Goal: Information Seeking & Learning: Learn about a topic

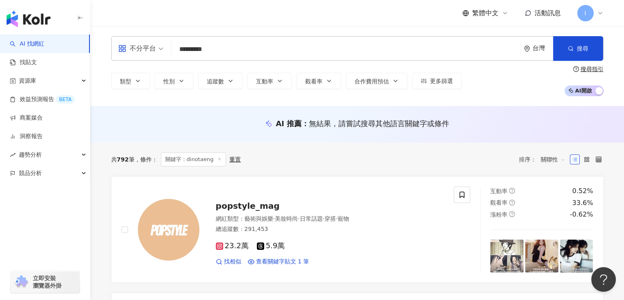
click at [31, 23] on img "button" at bounding box center [29, 19] width 44 height 16
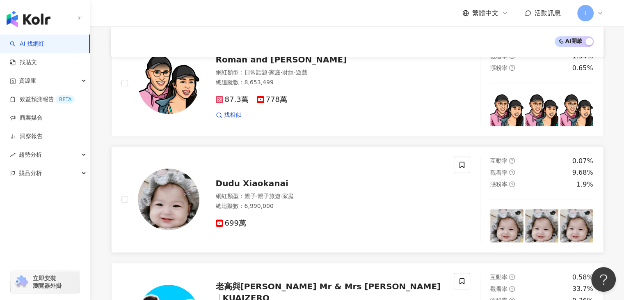
scroll to position [821, 0]
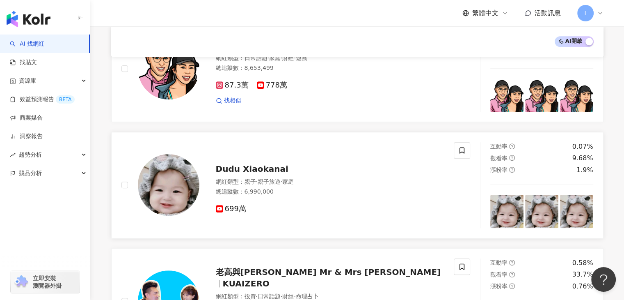
click at [237, 164] on span "Dudu Xiaokanai" at bounding box center [252, 169] width 73 height 10
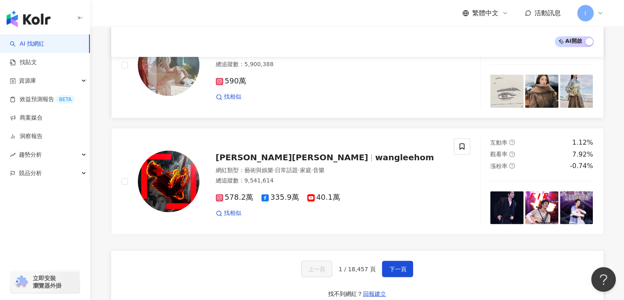
scroll to position [1314, 0]
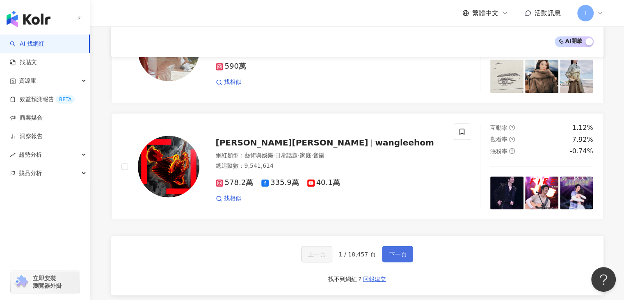
click at [408, 245] on button "下一頁" at bounding box center [397, 253] width 31 height 16
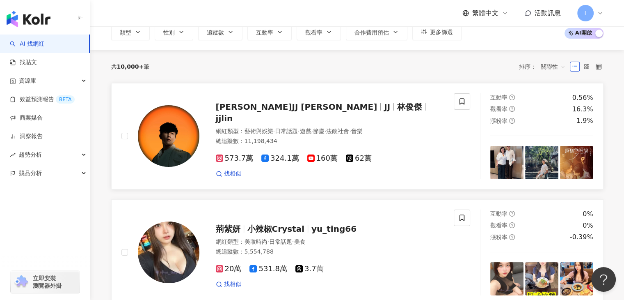
scroll to position [0, 0]
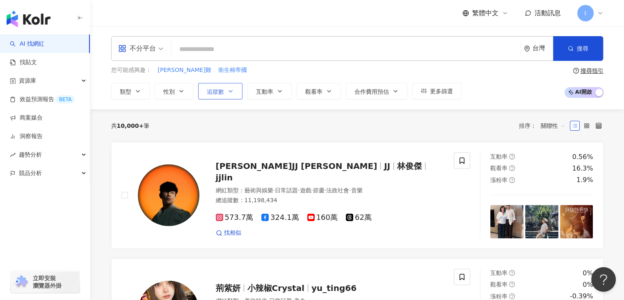
click at [208, 89] on span "追蹤數" at bounding box center [215, 91] width 17 height 7
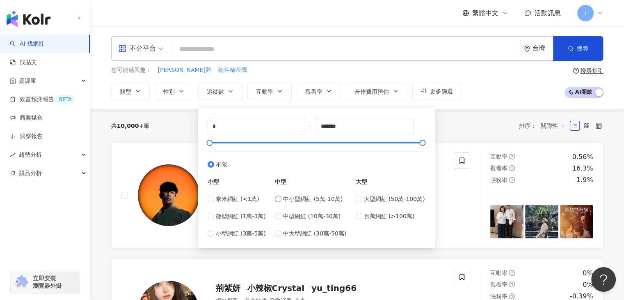
click at [280, 194] on label "中小型網紅 (5萬-10萬)" at bounding box center [310, 198] width 71 height 9
type input "*****"
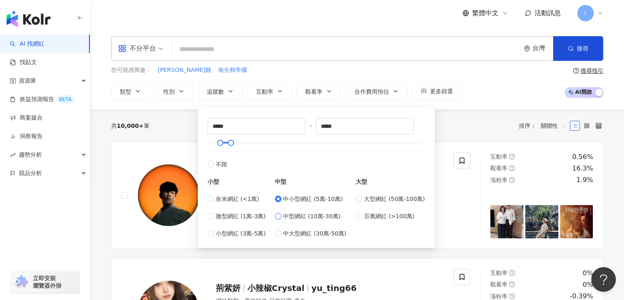
type input "******"
click at [177, 89] on button "性別" at bounding box center [174, 91] width 39 height 16
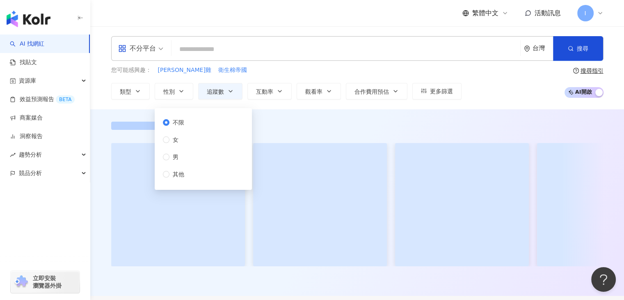
click at [194, 142] on div "不限 女 男 其他" at bounding box center [203, 149] width 87 height 72
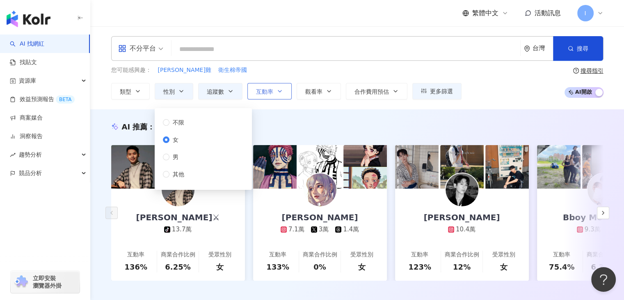
click at [274, 89] on button "互動率" at bounding box center [270, 91] width 44 height 16
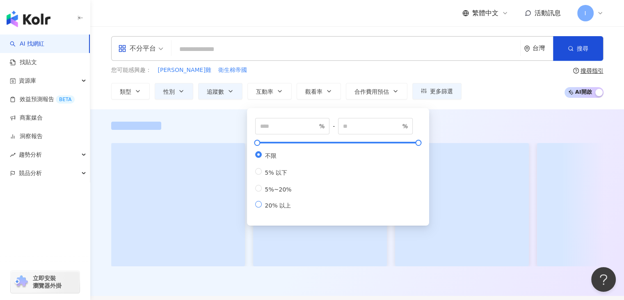
click at [281, 209] on span "20% 以上" at bounding box center [278, 205] width 33 height 7
type input "**"
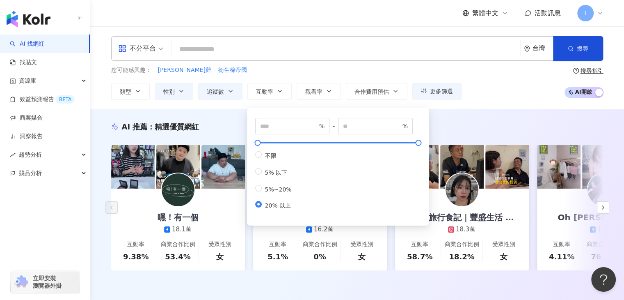
click at [478, 94] on div "您可能感興趣： 奧樂雞 衛生棉帝國 類型 性別 追蹤數 互動率 觀看率 合作費用預估 更多篩選 ****** - ****** 不限 小型 奈米網紅 (<1萬…" at bounding box center [357, 83] width 493 height 34
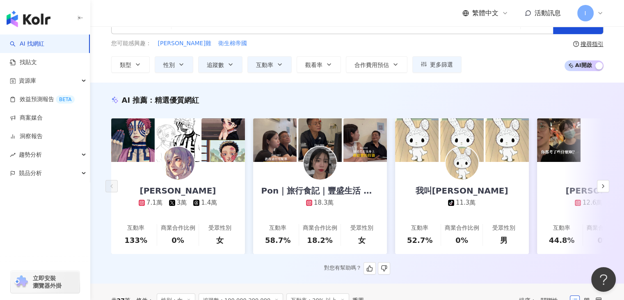
scroll to position [41, 0]
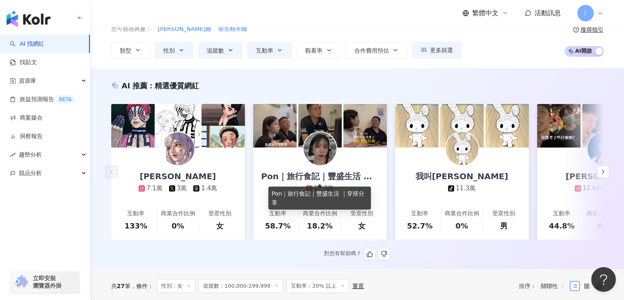
click at [315, 174] on div "Pon｜旅行食記｜豐盛生活 ｜穿搭分享" at bounding box center [320, 175] width 134 height 11
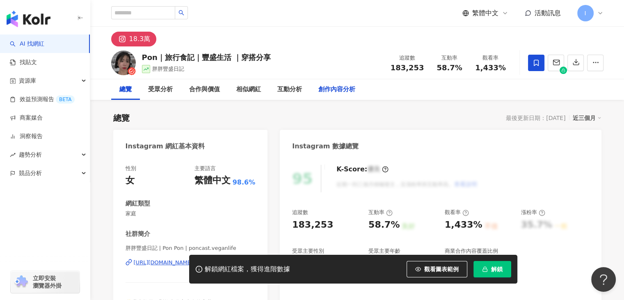
click at [310, 86] on div "創作內容分析" at bounding box center [336, 89] width 53 height 21
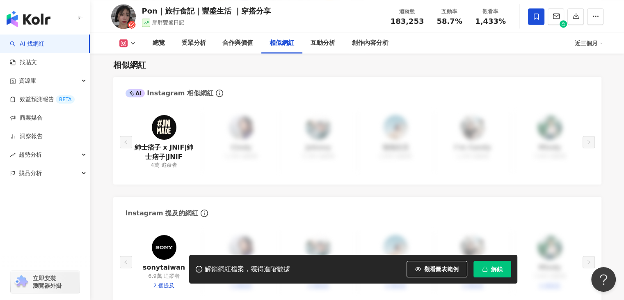
scroll to position [1257, 0]
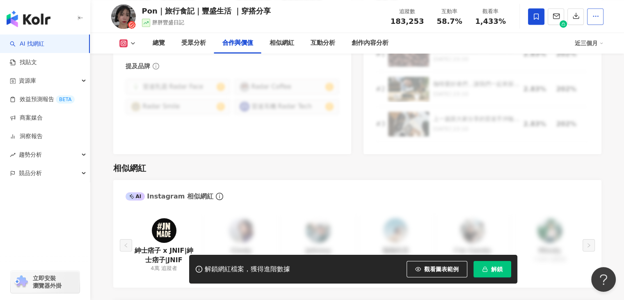
click at [594, 16] on circle "button" at bounding box center [594, 16] width 1 height 1
click at [299, 154] on div "相似網紅 AI Instagram 相似網紅 紳士痞子 x JNIF|紳士痞子|JNIF 4萬 追蹤者 [PERSON_NAME] 1,300 追蹤者 [PE…" at bounding box center [357, 281] width 489 height 254
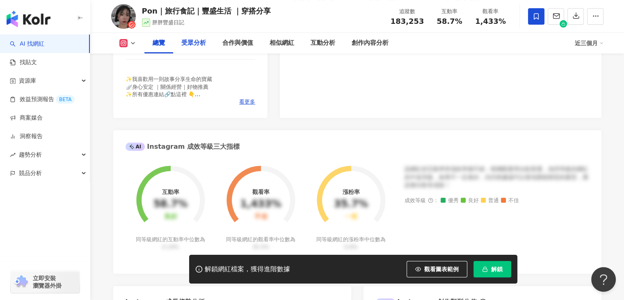
scroll to position [107, 0]
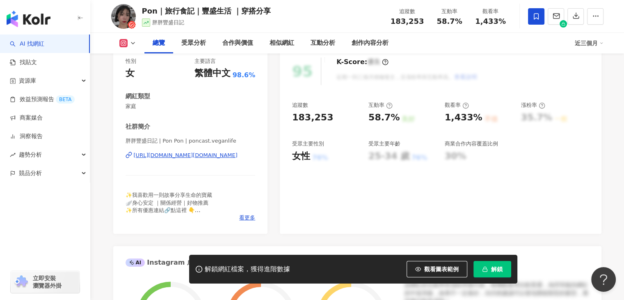
click at [136, 40] on button at bounding box center [127, 43] width 33 height 8
click at [140, 57] on button "Instagram" at bounding box center [140, 58] width 49 height 11
click at [128, 43] on button at bounding box center [127, 43] width 33 height 8
click at [133, 58] on button "Instagram" at bounding box center [140, 58] width 49 height 11
click at [131, 42] on polyline at bounding box center [132, 43] width 3 height 2
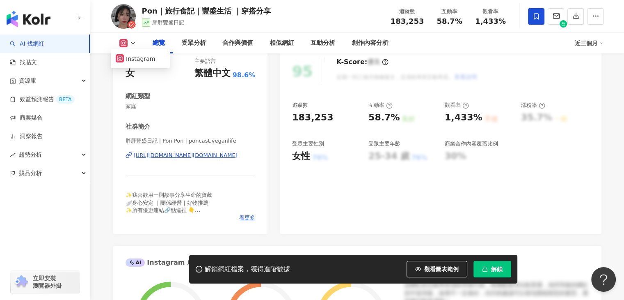
click at [158, 71] on div "性別 女 主要語言 繁體中文 98.6%" at bounding box center [191, 68] width 130 height 22
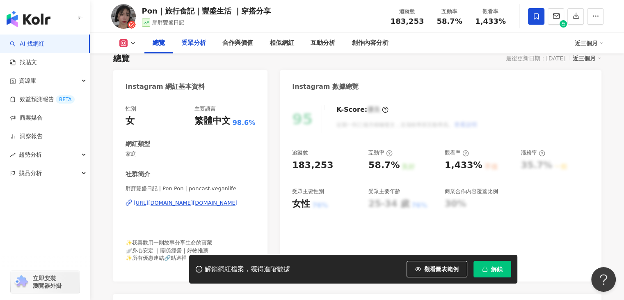
scroll to position [0, 0]
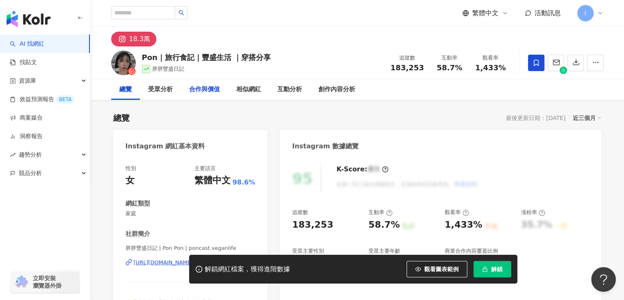
click at [211, 89] on div "合作與價值" at bounding box center [204, 90] width 31 height 10
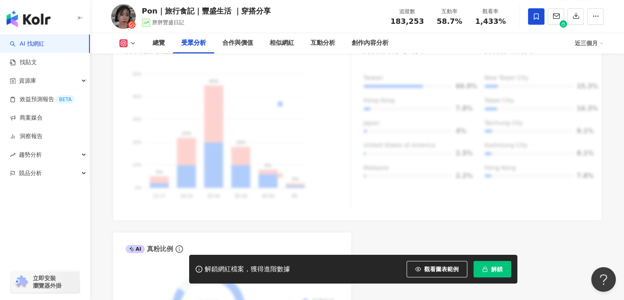
scroll to position [742, 0]
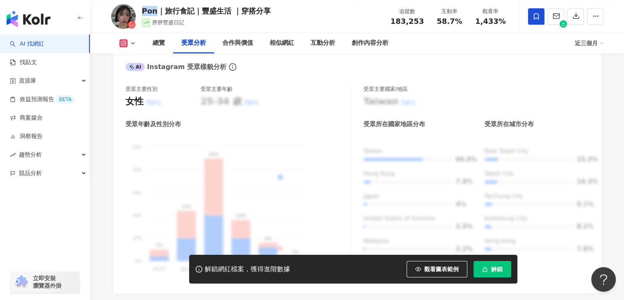
drag, startPoint x: 142, startPoint y: 11, endPoint x: 154, endPoint y: 15, distance: 12.6
click at [154, 15] on div "Pon｜旅行食記｜豐盛生活 ｜穿搭分享" at bounding box center [206, 11] width 129 height 10
copy div "Pon"
